Goal: Communication & Community: Participate in discussion

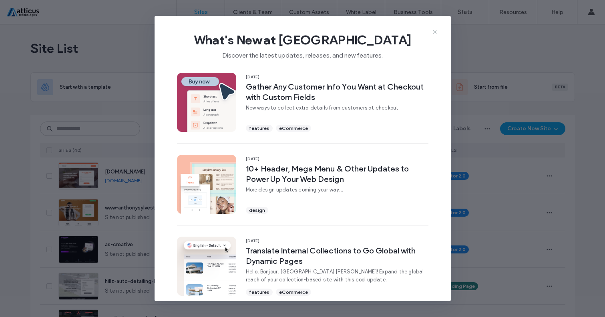
click at [434, 31] on icon at bounding box center [434, 32] width 6 height 6
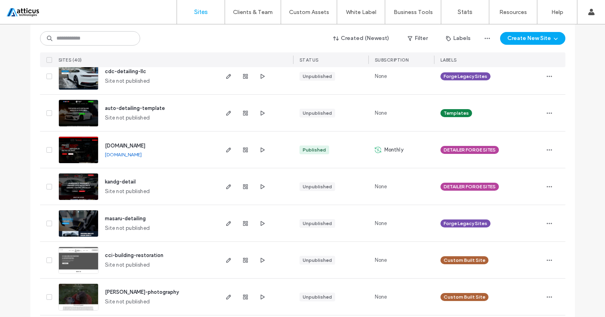
scroll to position [1172, 0]
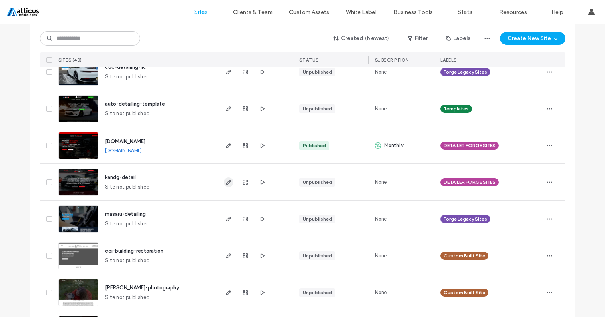
click at [225, 182] on icon "button" at bounding box center [228, 182] width 6 height 6
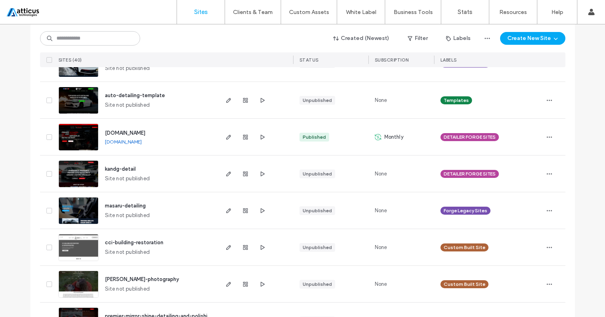
scroll to position [1182, 0]
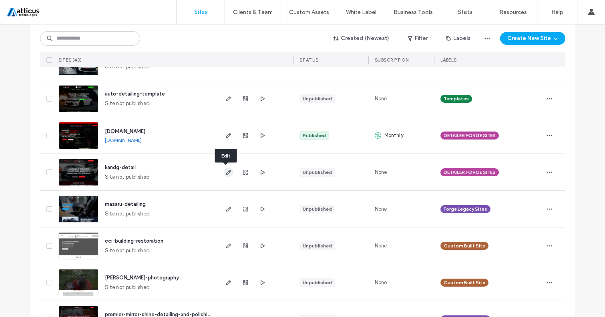
click at [226, 172] on icon "button" at bounding box center [228, 172] width 6 height 6
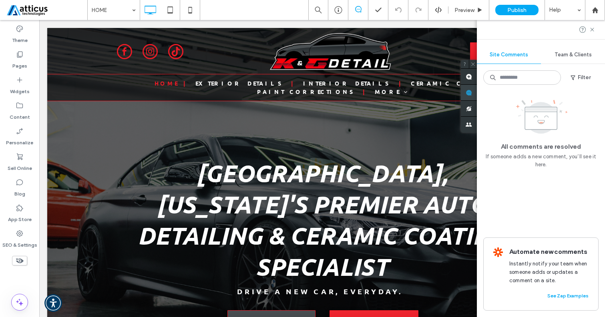
click at [597, 94] on div "Site Comments Team & Clients Filter All comments are resolved If someone adds a…" at bounding box center [541, 168] width 128 height 297
click at [590, 31] on icon at bounding box center [592, 29] width 6 height 6
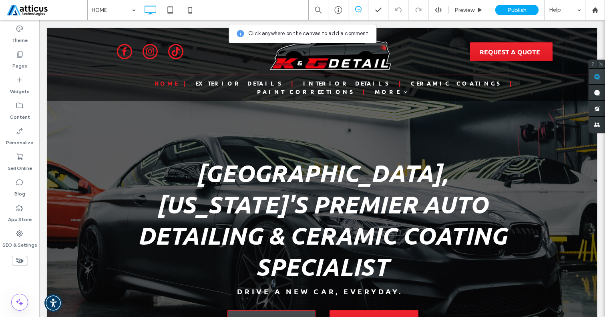
click at [600, 78] on span at bounding box center [597, 77] width 16 height 16
click at [483, 167] on h1 "SPRINGFIELD, MISSOURI'S PREMIER AUTO DETAILING & CERAMIC COATING SPECIALIST" at bounding box center [322, 219] width 394 height 125
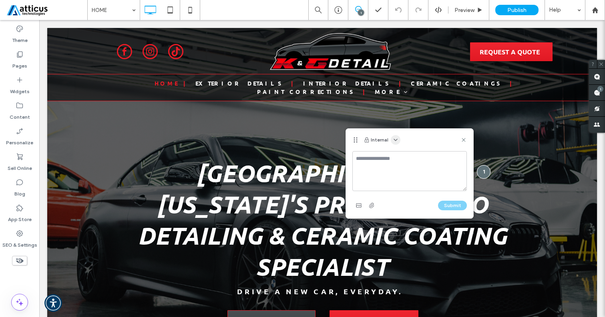
click at [393, 138] on icon "button" at bounding box center [395, 140] width 6 height 6
click at [416, 159] on span "Public - visible to clients & team" at bounding box center [434, 160] width 79 height 8
click at [393, 164] on textarea at bounding box center [409, 171] width 114 height 40
type textarea "**********"
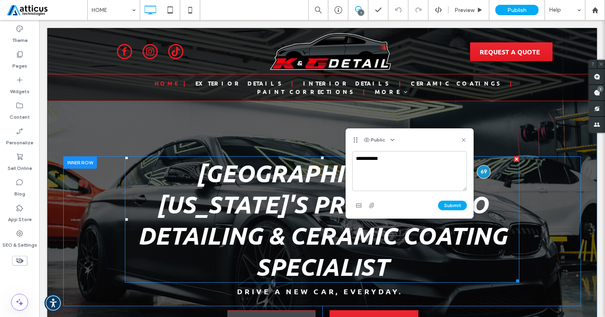
drag, startPoint x: 457, startPoint y: 160, endPoint x: 499, endPoint y: 173, distance: 44.0
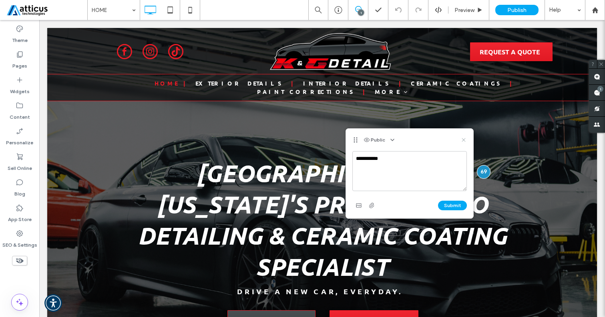
drag, startPoint x: 465, startPoint y: 138, endPoint x: 441, endPoint y: 126, distance: 26.5
click at [465, 138] on use at bounding box center [463, 140] width 4 height 4
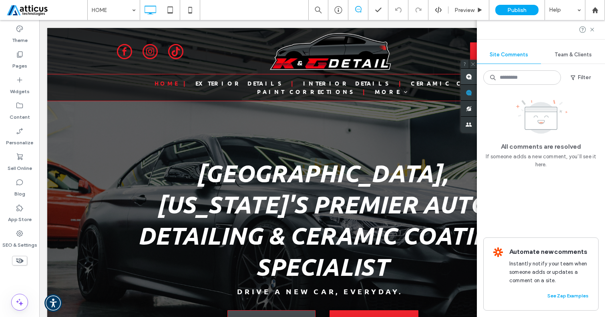
click at [475, 76] on span at bounding box center [469, 77] width 16 height 16
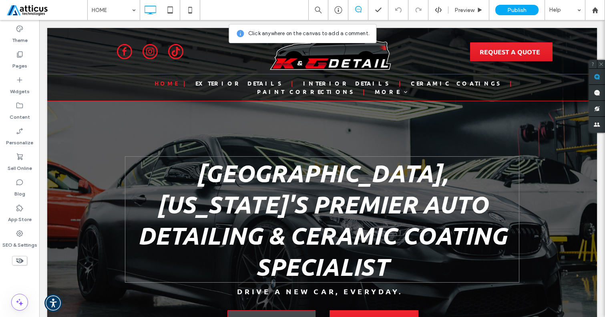
click at [481, 168] on h1 "SPRINGFIELD, MISSOURI'S PREMIER AUTO DETAILING & CERAMIC COATING SPECIALIST" at bounding box center [322, 219] width 394 height 125
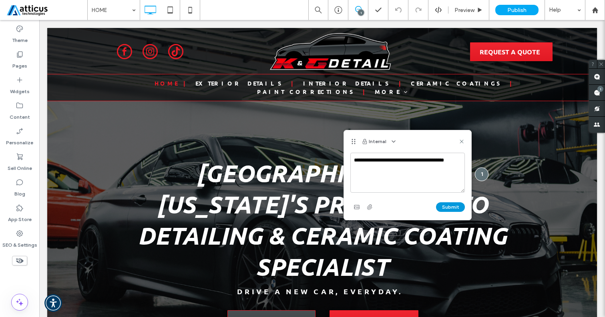
type textarea "**********"
click at [443, 208] on button "Submit" at bounding box center [450, 208] width 29 height 10
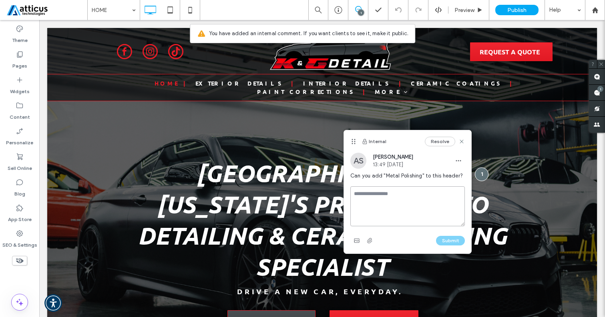
click at [405, 195] on textarea at bounding box center [407, 207] width 114 height 40
type textarea "**********"
click at [451, 238] on button "Submit" at bounding box center [450, 241] width 29 height 10
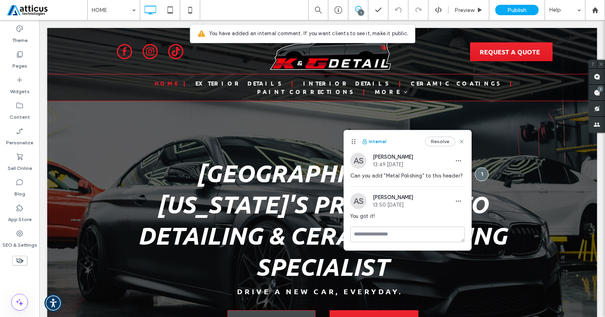
click at [382, 140] on button "Internal" at bounding box center [373, 142] width 25 height 10
click at [353, 142] on icon at bounding box center [353, 141] width 6 height 6
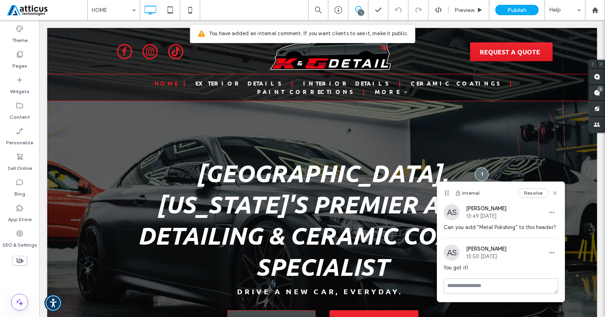
drag, startPoint x: 353, startPoint y: 142, endPoint x: 499, endPoint y: 191, distance: 154.7
click at [499, 191] on div "Internal Resolve" at bounding box center [500, 193] width 127 height 22
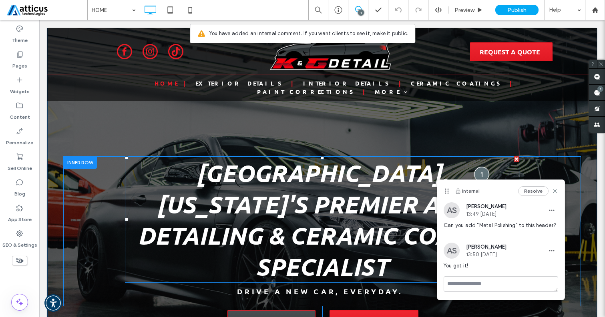
click at [483, 169] on div at bounding box center [481, 174] width 15 height 15
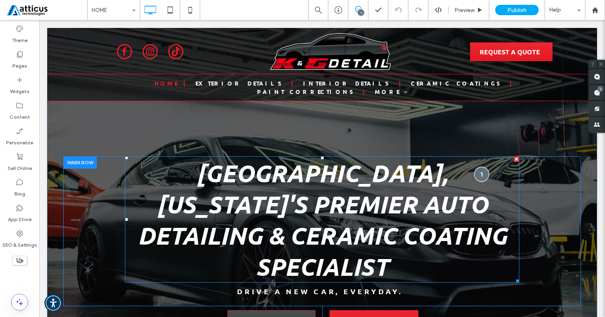
click at [483, 169] on div at bounding box center [481, 174] width 15 height 15
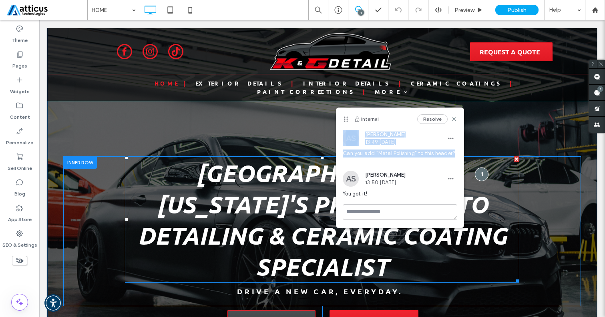
drag, startPoint x: 422, startPoint y: 133, endPoint x: 502, endPoint y: 180, distance: 92.7
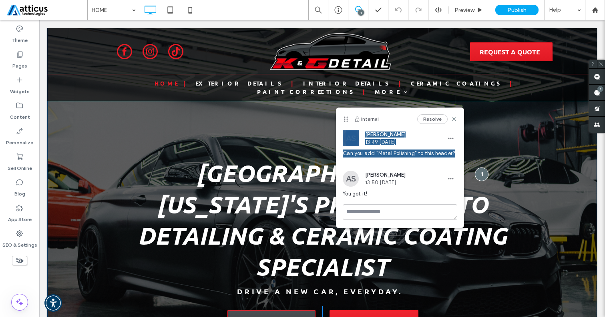
click at [408, 99] on div "SPRINGFIELD, MISSOURI'S PREMIER AUTO DETAILING & CERAMIC COATING SPECIALIST DRI…" at bounding box center [321, 198] width 517 height 284
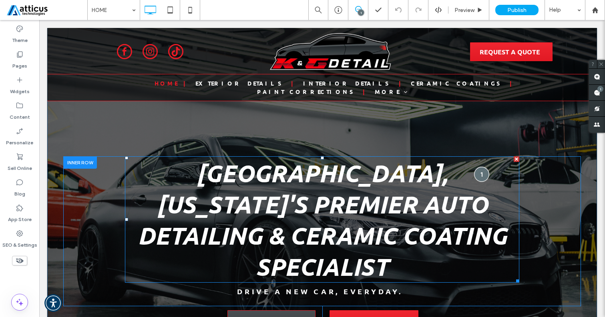
click at [481, 167] on div at bounding box center [481, 174] width 15 height 15
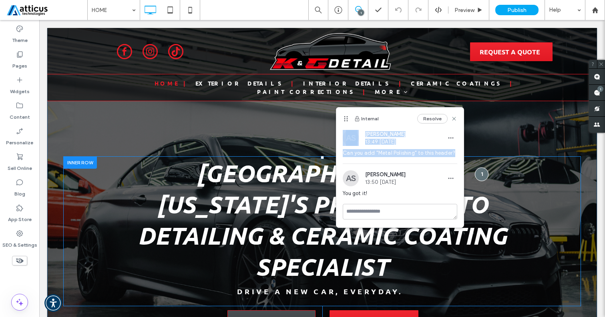
drag, startPoint x: 432, startPoint y: 136, endPoint x: 474, endPoint y: 160, distance: 48.4
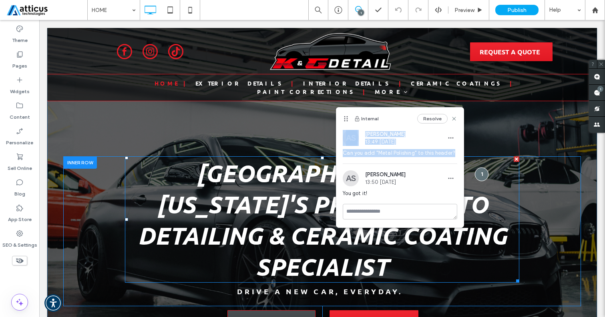
click at [472, 158] on h1 "SPRINGFIELD, MISSOURI'S PREMIER AUTO DETAILING & CERAMIC COATING SPECIALIST" at bounding box center [322, 219] width 394 height 125
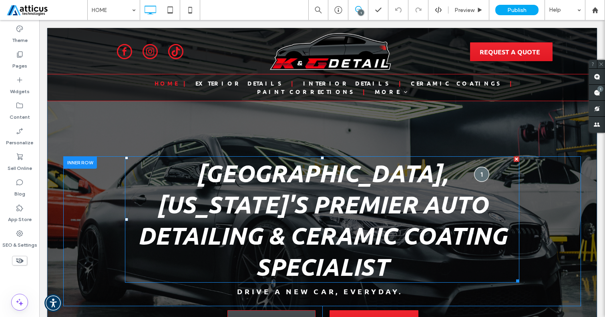
click at [479, 169] on div at bounding box center [481, 174] width 15 height 15
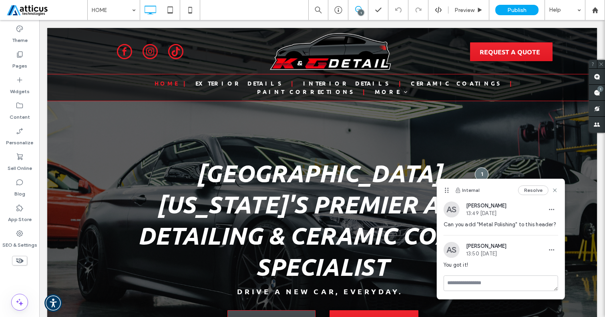
drag, startPoint x: 346, startPoint y: 117, endPoint x: 496, endPoint y: 189, distance: 166.1
click at [496, 189] on div "Internal Resolve" at bounding box center [500, 190] width 127 height 22
click at [596, 76] on use at bounding box center [597, 77] width 6 height 6
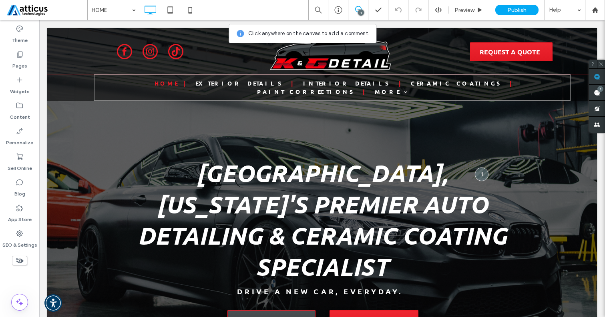
click at [222, 76] on nav "HOME EXTERIOR DETAILS INTERIOR DETAILS CERAMIC COATINGS PAINT CORRECTIONS MORE …" at bounding box center [332, 87] width 476 height 26
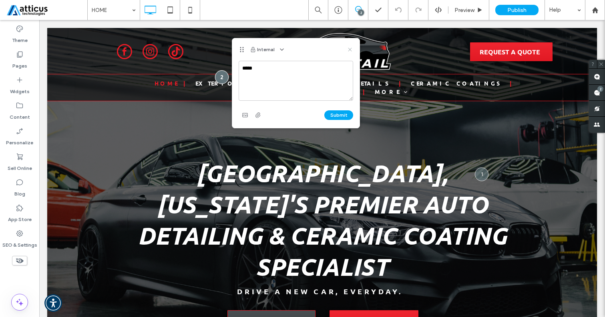
type textarea "****"
click at [349, 50] on use at bounding box center [350, 50] width 4 height 4
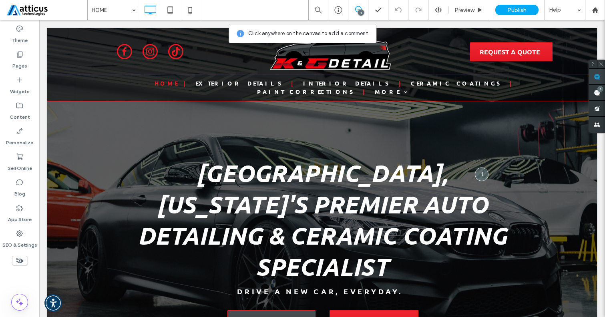
click at [592, 75] on span at bounding box center [597, 77] width 16 height 16
click at [223, 83] on span "EXTERIOR DETAILS" at bounding box center [240, 83] width 90 height 8
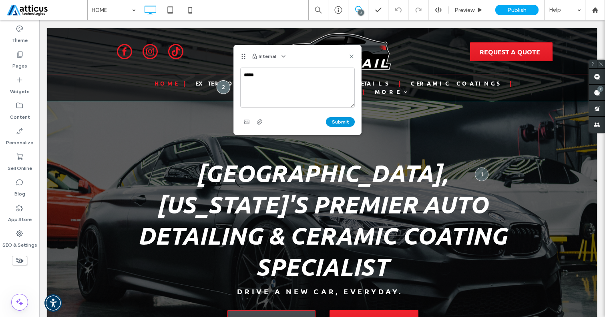
click at [347, 118] on button "Submit" at bounding box center [340, 122] width 29 height 10
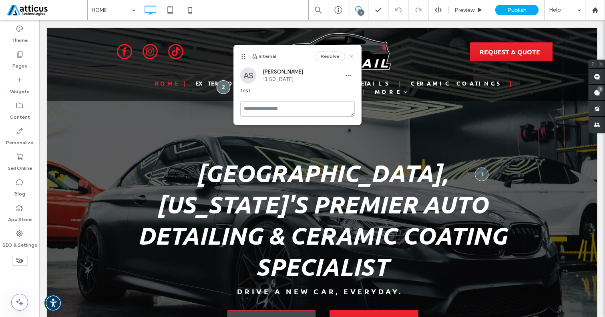
click at [352, 53] on icon at bounding box center [351, 56] width 6 height 6
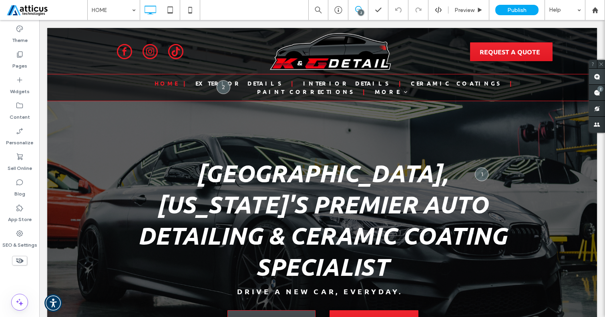
click at [600, 76] on use at bounding box center [597, 77] width 6 height 6
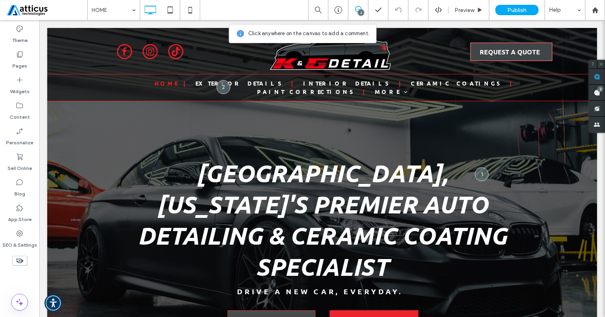
click at [552, 44] on link "REQUEST A QUOTE" at bounding box center [511, 51] width 82 height 19
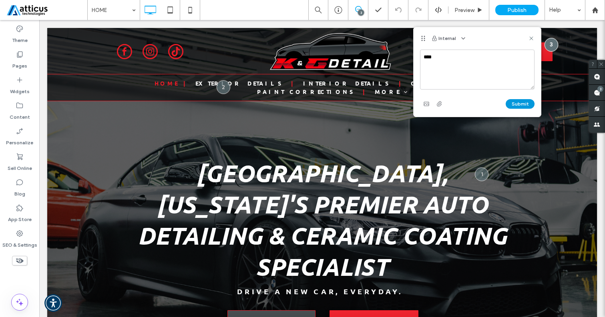
type textarea "****"
click at [525, 102] on button "Submit" at bounding box center [519, 104] width 29 height 10
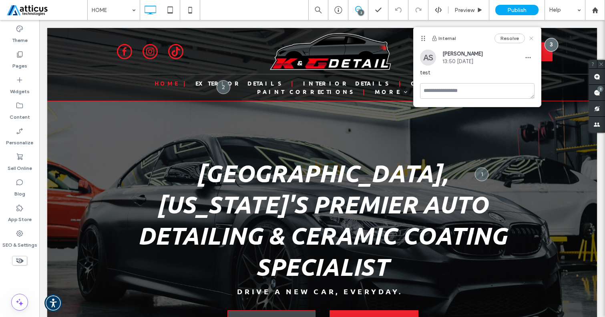
click at [531, 37] on use at bounding box center [531, 38] width 4 height 4
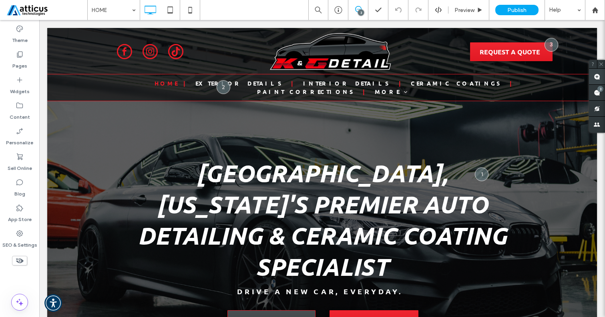
click at [596, 76] on use at bounding box center [597, 77] width 6 height 6
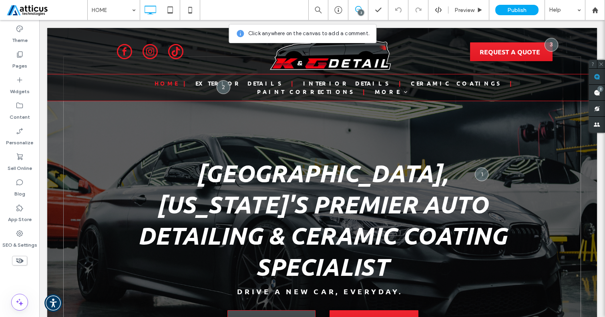
click at [120, 136] on div "SPRINGFIELD, MISSOURI'S PREMIER AUTO DETAILING & CERAMIC COATING SPECIALIST DRI…" at bounding box center [321, 198] width 517 height 284
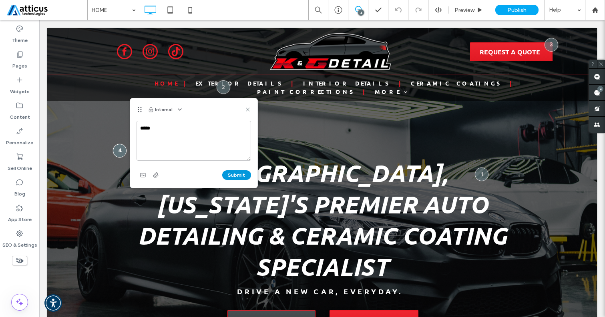
type textarea "****"
click at [239, 173] on button "Submit" at bounding box center [236, 175] width 29 height 10
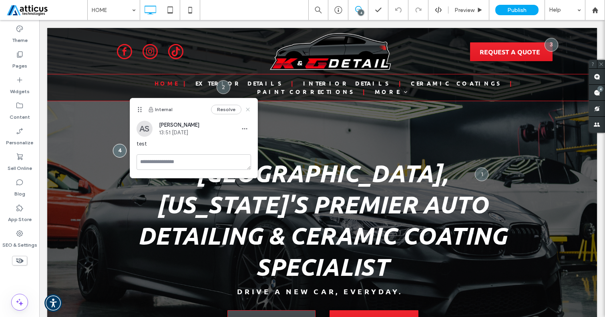
click at [247, 110] on use at bounding box center [248, 110] width 4 height 4
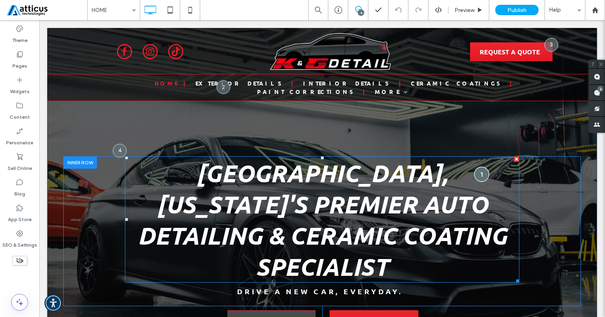
click at [484, 167] on div at bounding box center [481, 174] width 15 height 15
